Goal: Book appointment/travel/reservation

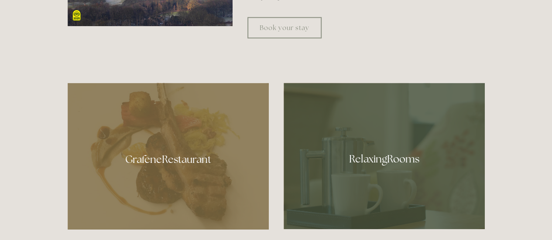
scroll to position [420, 0]
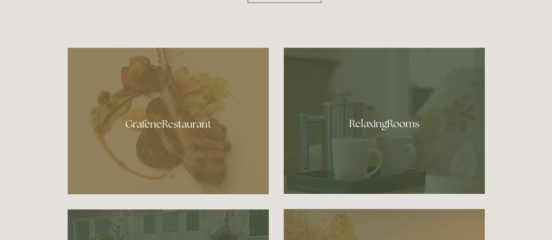
click at [169, 126] on div at bounding box center [168, 121] width 201 height 147
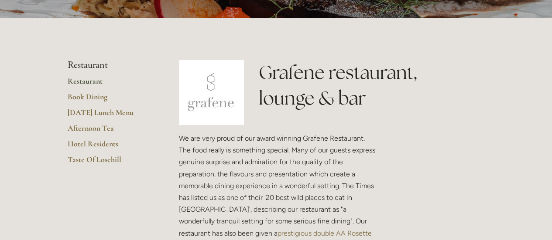
scroll to position [140, 0]
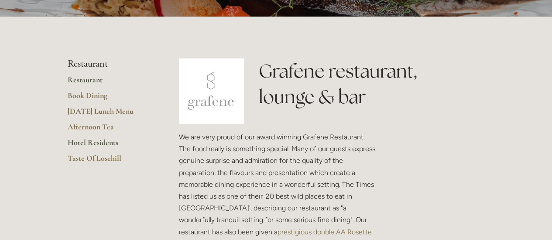
click at [92, 142] on link "Hotel Residents" at bounding box center [109, 146] width 83 height 16
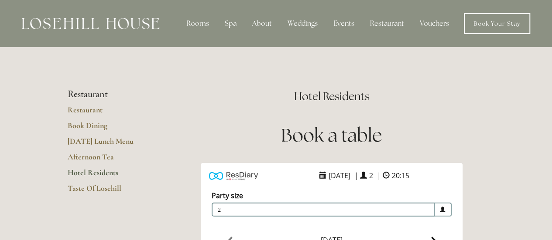
click at [148, 180] on link "Hotel Residents" at bounding box center [109, 176] width 83 height 16
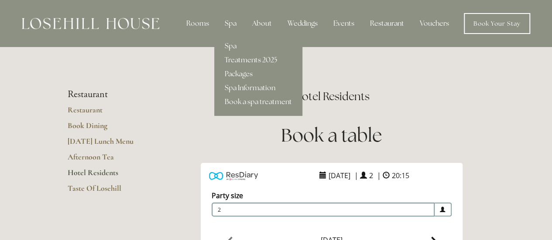
click at [238, 60] on link "Treatments 2025" at bounding box center [258, 60] width 88 height 14
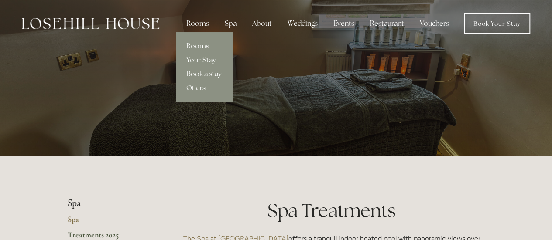
click at [201, 46] on link "Rooms" at bounding box center [204, 46] width 56 height 14
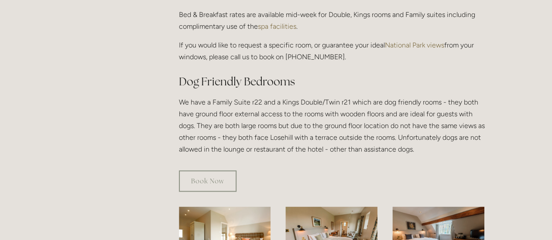
scroll to position [420, 0]
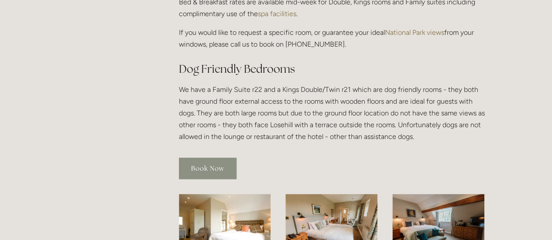
click at [204, 158] on link "Book Now" at bounding box center [208, 168] width 58 height 21
